Goal: Task Accomplishment & Management: Complete application form

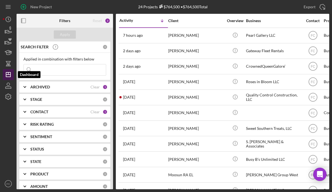
click at [11, 74] on icon "Icon/Dashboard" at bounding box center [8, 75] width 14 height 14
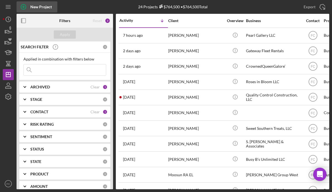
click at [22, 7] on icon "button" at bounding box center [24, 7] width 14 height 14
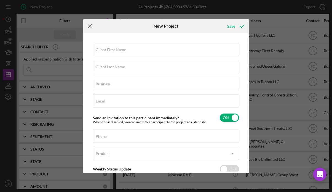
click at [89, 25] on line at bounding box center [90, 26] width 4 height 4
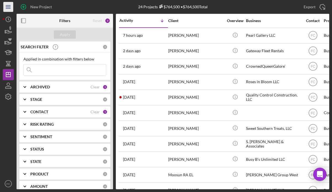
click at [7, 9] on icon "Icon/Menu" at bounding box center [8, 7] width 12 height 12
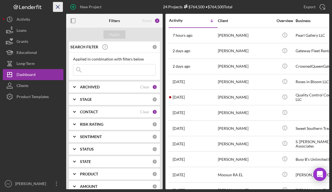
click at [56, 8] on line "button" at bounding box center [57, 6] width 3 height 3
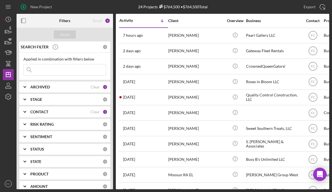
scroll to position [28, 0]
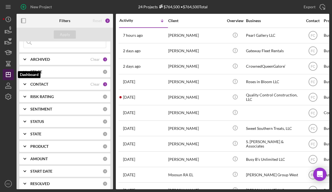
click at [9, 74] on line "button" at bounding box center [8, 74] width 4 height 0
click at [21, 20] on rect "button" at bounding box center [21, 20] width 1 height 4
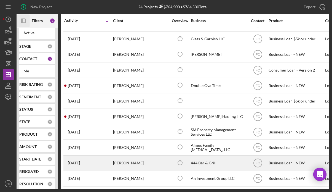
scroll to position [189, 0]
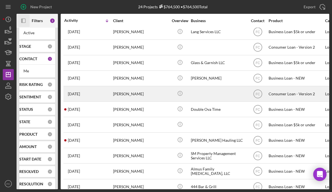
click at [107, 100] on div "[DATE] [PERSON_NAME]" at bounding box center [88, 93] width 48 height 15
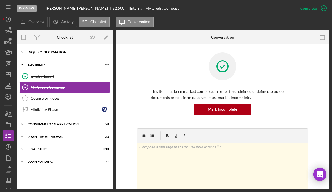
click at [46, 54] on div "Icon/Expander Inquiry Information 0 / 8" at bounding box center [65, 52] width 96 height 11
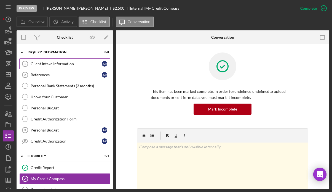
click at [47, 61] on div "Client Intake Information" at bounding box center [66, 63] width 71 height 4
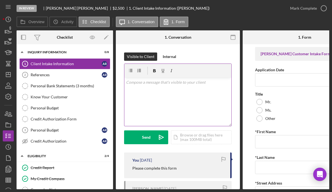
scroll to position [55, 0]
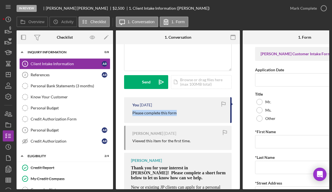
drag, startPoint x: 130, startPoint y: 112, endPoint x: 179, endPoint y: 115, distance: 48.8
click at [179, 115] on div "You [DATE] Please complete this form" at bounding box center [177, 110] width 107 height 26
copy p "Please complete this form"
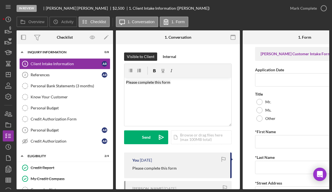
drag, startPoint x: 139, startPoint y: 139, endPoint x: 112, endPoint y: 117, distance: 34.7
click at [139, 138] on button "Send Icon/icon-invite-send" at bounding box center [146, 137] width 44 height 14
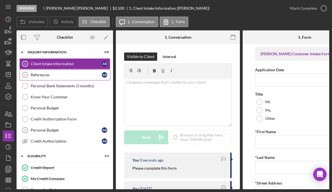
click at [54, 76] on div "References" at bounding box center [66, 74] width 71 height 4
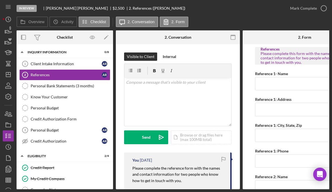
scroll to position [49, 0]
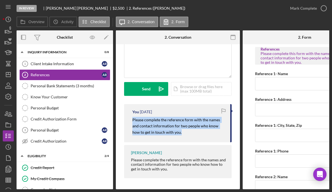
drag, startPoint x: 131, startPoint y: 118, endPoint x: 182, endPoint y: 129, distance: 52.2
click at [193, 132] on div "You [DATE] Please complete the reference form with the names and contact inform…" at bounding box center [177, 123] width 107 height 38
copy mark "Please complete the reference form with the names and contact information for t…"
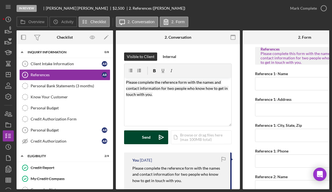
drag, startPoint x: 133, startPoint y: 136, endPoint x: 132, endPoint y: 132, distance: 3.9
click at [133, 136] on button "Send Icon/icon-invite-send" at bounding box center [146, 137] width 44 height 14
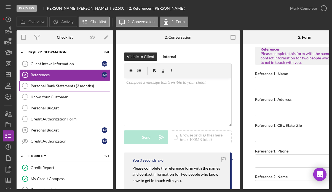
click at [52, 84] on div "Personal Bank Statements (3 months)" at bounding box center [70, 86] width 79 height 4
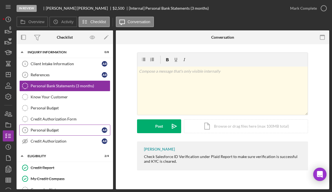
click at [46, 129] on div "Personal Budget" at bounding box center [66, 130] width 71 height 4
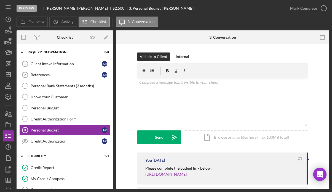
drag, startPoint x: 140, startPoint y: 169, endPoint x: 240, endPoint y: 173, distance: 99.9
click at [276, 180] on div "You [DATE] Please complete the budget link below. [URL][DOMAIN_NAME]" at bounding box center [222, 168] width 171 height 32
copy div "Please complete the budget link below. [URL][DOMAIN_NAME]"
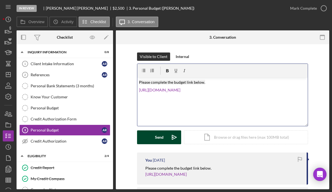
click at [151, 139] on button "Send Icon/icon-invite-send" at bounding box center [159, 137] width 44 height 14
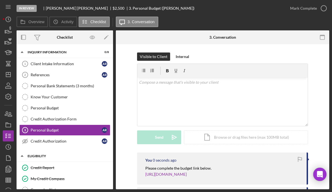
scroll to position [28, 0]
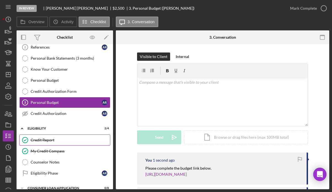
click at [50, 136] on link "Credit Report Credit Report" at bounding box center [64, 139] width 91 height 11
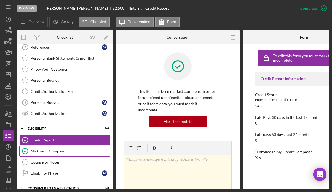
scroll to position [72, 0]
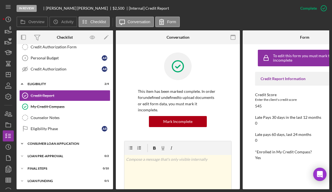
click at [42, 143] on div "Consumer Loan Application" at bounding box center [67, 143] width 79 height 3
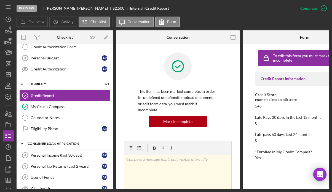
scroll to position [99, 0]
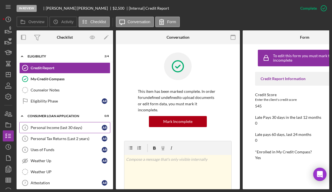
click at [45, 125] on div "Personal Income (last 30 days)" at bounding box center [66, 127] width 71 height 4
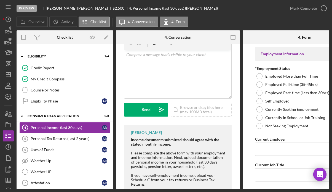
scroll to position [55, 0]
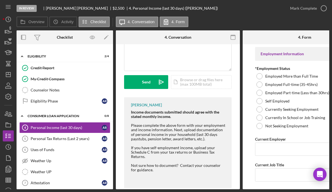
drag, startPoint x: 130, startPoint y: 124, endPoint x: 208, endPoint y: 138, distance: 80.1
click at [208, 138] on div "[PERSON_NAME] Income documents submitted should agree with the stated monthly i…" at bounding box center [177, 142] width 107 height 91
copy div "Please complete the above form with your employment and income information. Nex…"
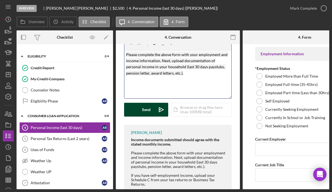
click at [154, 109] on button "Send Icon/icon-invite-send" at bounding box center [146, 110] width 44 height 14
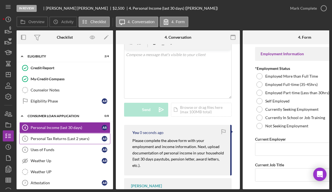
click at [63, 134] on link "Personal Tax Returns (Last 2 years) 5 Personal Tax Returns (Last 2 years) A R" at bounding box center [64, 138] width 91 height 11
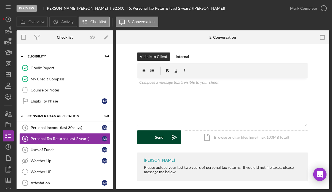
scroll to position [2, 0]
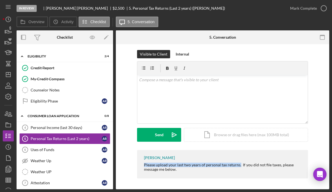
drag, startPoint x: 141, startPoint y: 161, endPoint x: 239, endPoint y: 164, distance: 97.3
click at [239, 164] on div "[PERSON_NAME] Please upload your last two years of personal tax returns. If you…" at bounding box center [222, 164] width 171 height 28
copy div "Please upload your last two years of personal tax returns."
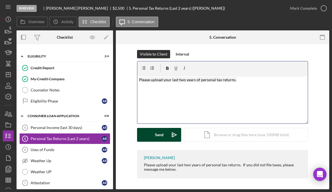
click at [157, 135] on div "Send" at bounding box center [159, 135] width 9 height 14
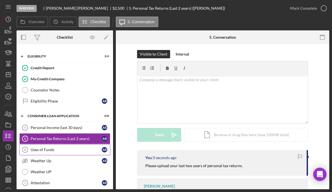
click at [54, 150] on link "Uses of Funds 6 Uses of Funds A R" at bounding box center [64, 149] width 91 height 11
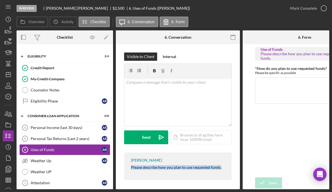
drag, startPoint x: 124, startPoint y: 167, endPoint x: 223, endPoint y: 169, distance: 98.7
click at [223, 169] on div "[PERSON_NAME] Please describe how you plan to use requested funds." at bounding box center [177, 166] width 107 height 28
copy div "Please describe how you plan to use requested funds."
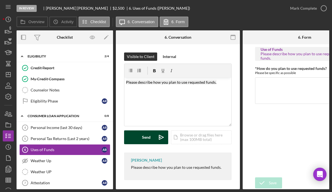
click at [144, 136] on div "Send" at bounding box center [146, 137] width 9 height 14
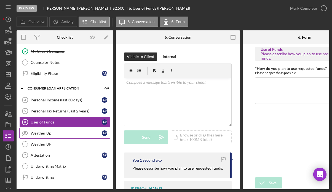
scroll to position [155, 0]
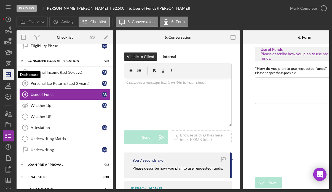
click at [8, 74] on line "button" at bounding box center [8, 73] width 0 height 2
